Goal: Transaction & Acquisition: Obtain resource

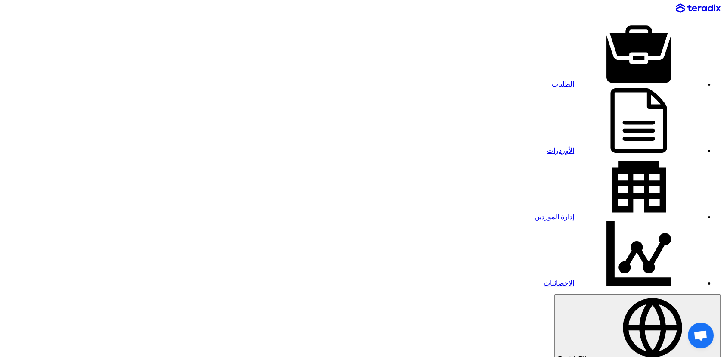
paste input "8300010679"
type input "8300010679"
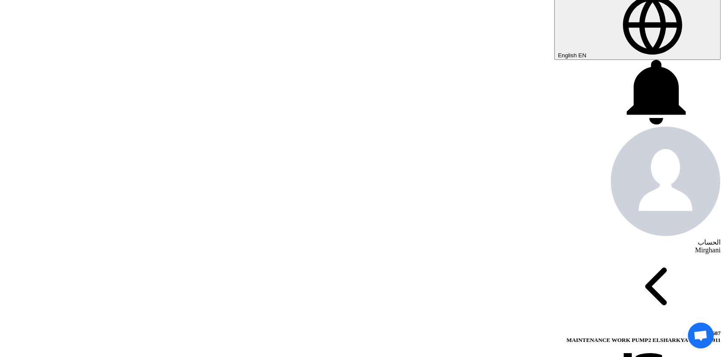
scroll to position [382, 0]
